Goal: Task Accomplishment & Management: Manage account settings

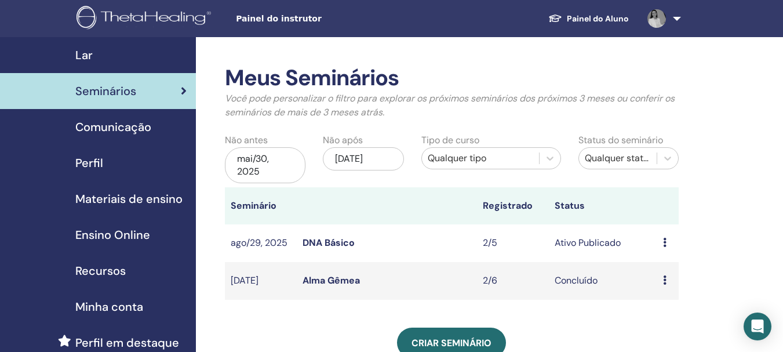
scroll to position [116, 0]
click at [324, 241] on link "DNA Básico" at bounding box center [329, 243] width 52 height 12
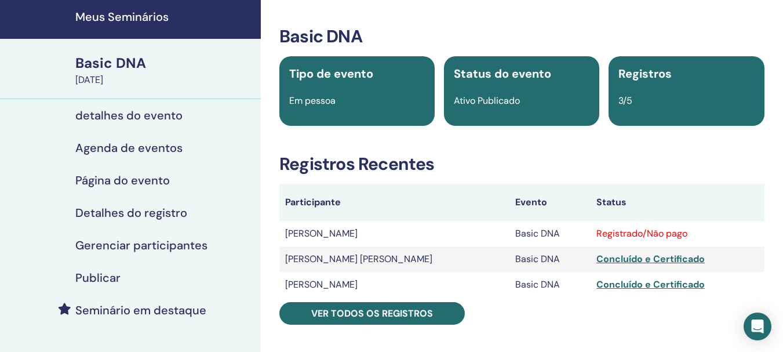
scroll to position [58, 0]
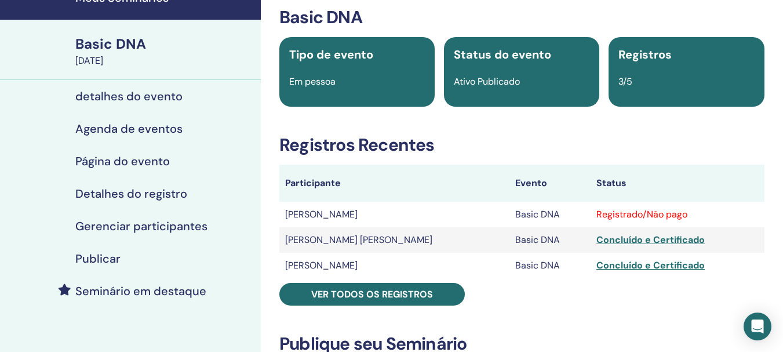
click at [327, 216] on td "[PERSON_NAME]" at bounding box center [395, 215] width 230 height 26
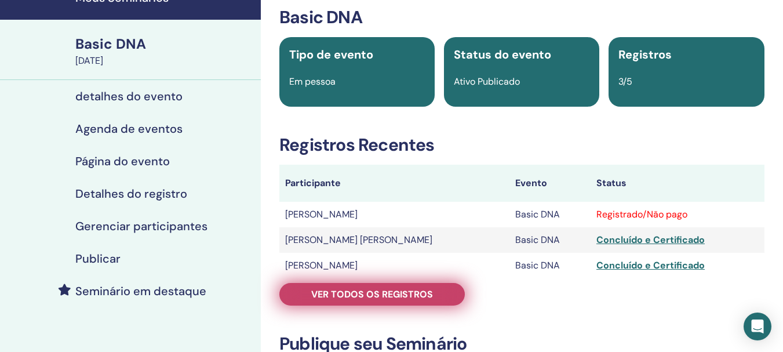
click at [326, 293] on span "Ver todos os registros" at bounding box center [372, 294] width 122 height 12
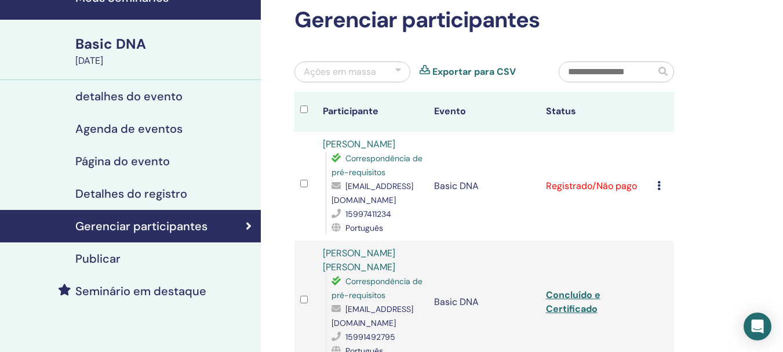
click at [664, 184] on div "Cancelar registro Não certifique-se automaticamente Marcar como pago Marcar com…" at bounding box center [663, 186] width 11 height 14
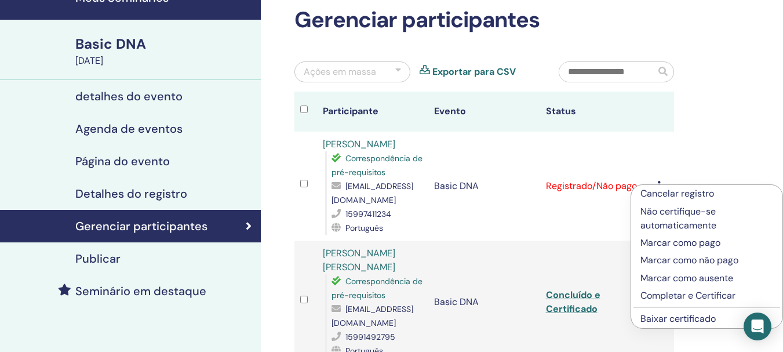
click at [663, 319] on link "Baixar certificado" at bounding box center [678, 319] width 75 height 12
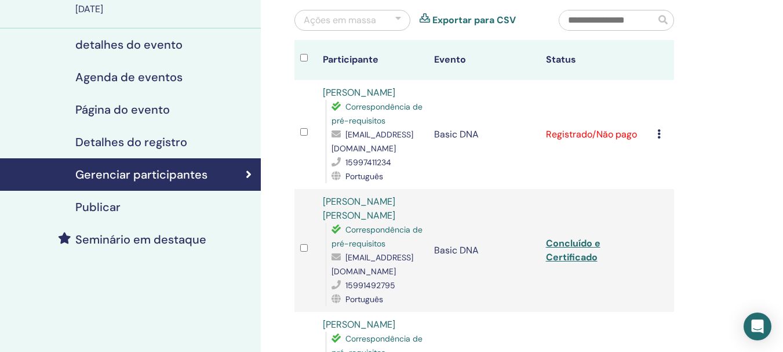
scroll to position [174, 0]
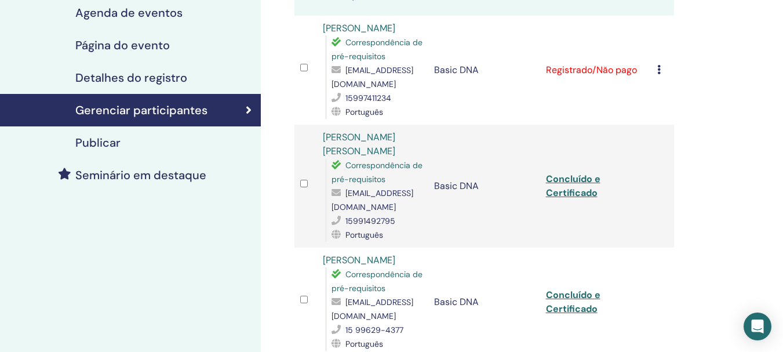
click at [662, 63] on div "Cancelar registro Não certifique-se automaticamente Marcar como pago Marcar com…" at bounding box center [663, 70] width 11 height 14
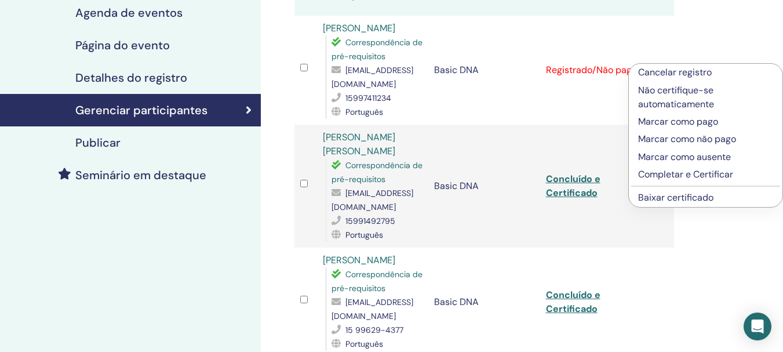
click at [658, 175] on p "Completar e Certificar" at bounding box center [705, 175] width 135 height 14
